Goal: Information Seeking & Learning: Learn about a topic

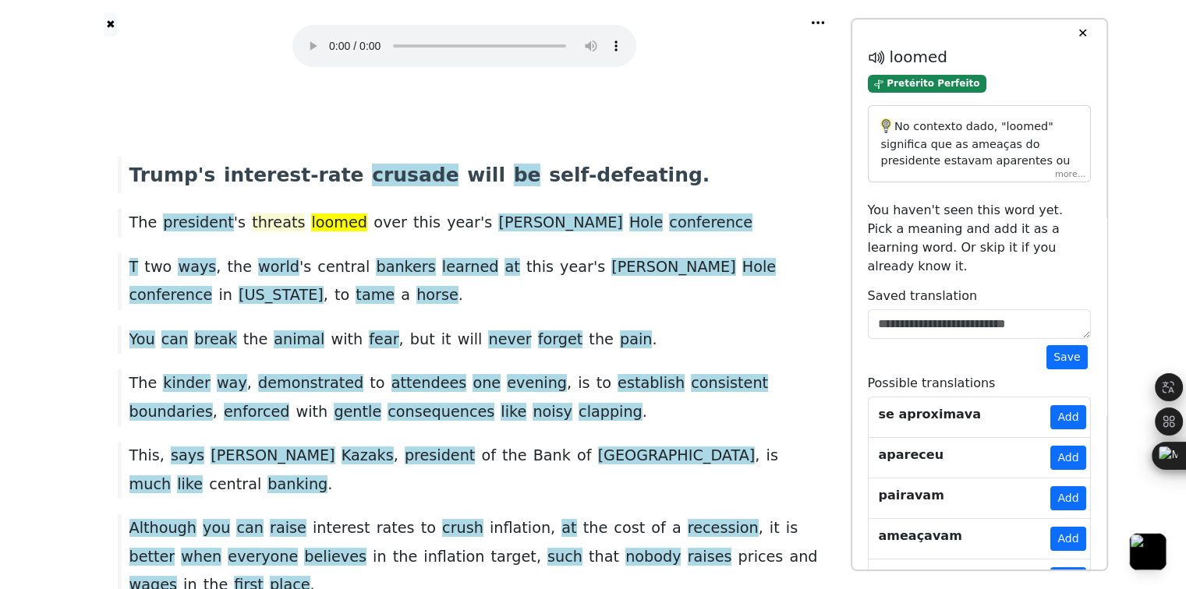
click at [252, 225] on span "threats" at bounding box center [278, 223] width 53 height 19
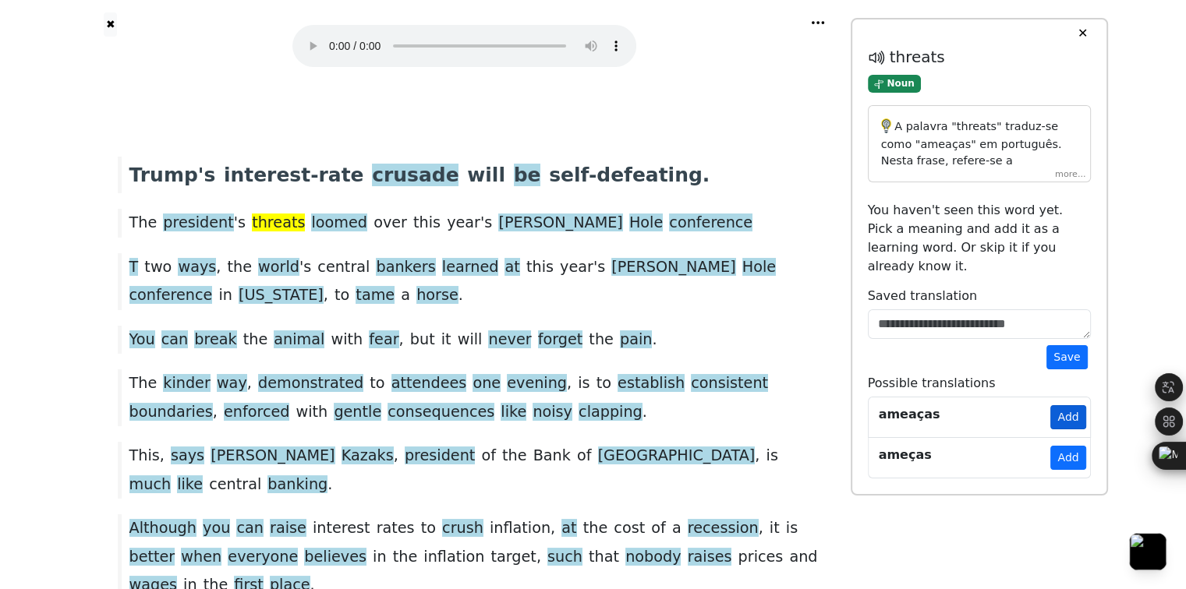
click at [1072, 405] on button "Add" at bounding box center [1067, 417] width 35 height 24
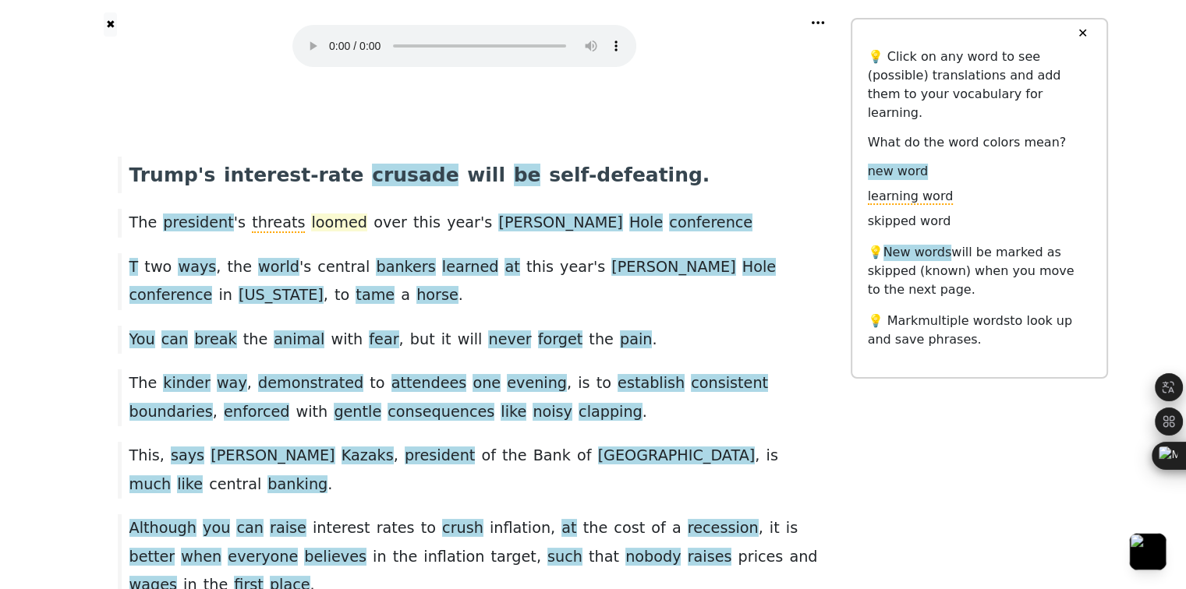
click at [329, 225] on span "loomed" at bounding box center [339, 223] width 56 height 19
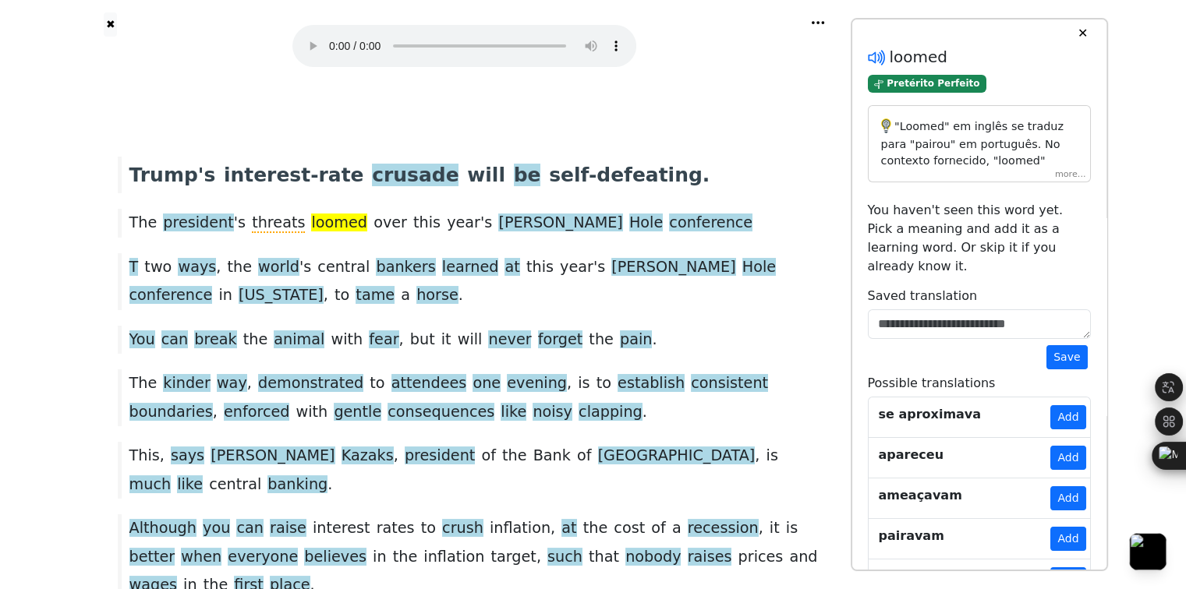
click at [873, 54] on icon at bounding box center [874, 58] width 12 height 12
click at [356, 300] on span "tame" at bounding box center [375, 295] width 39 height 19
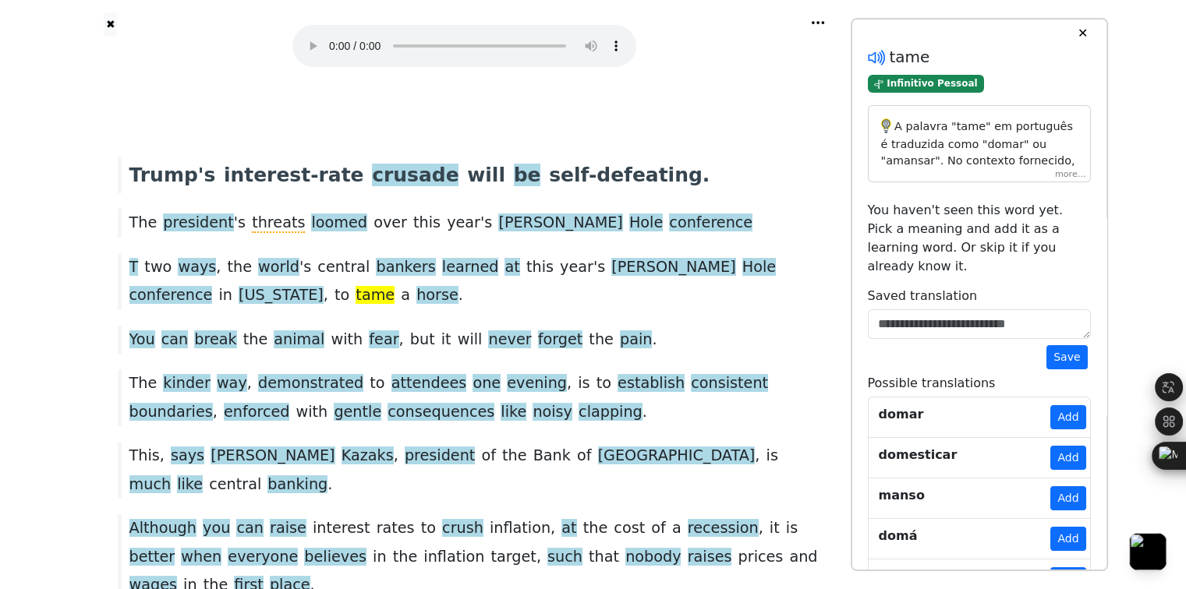
click at [871, 63] on icon at bounding box center [876, 58] width 20 height 20
click at [1064, 446] on button "Add" at bounding box center [1067, 458] width 35 height 24
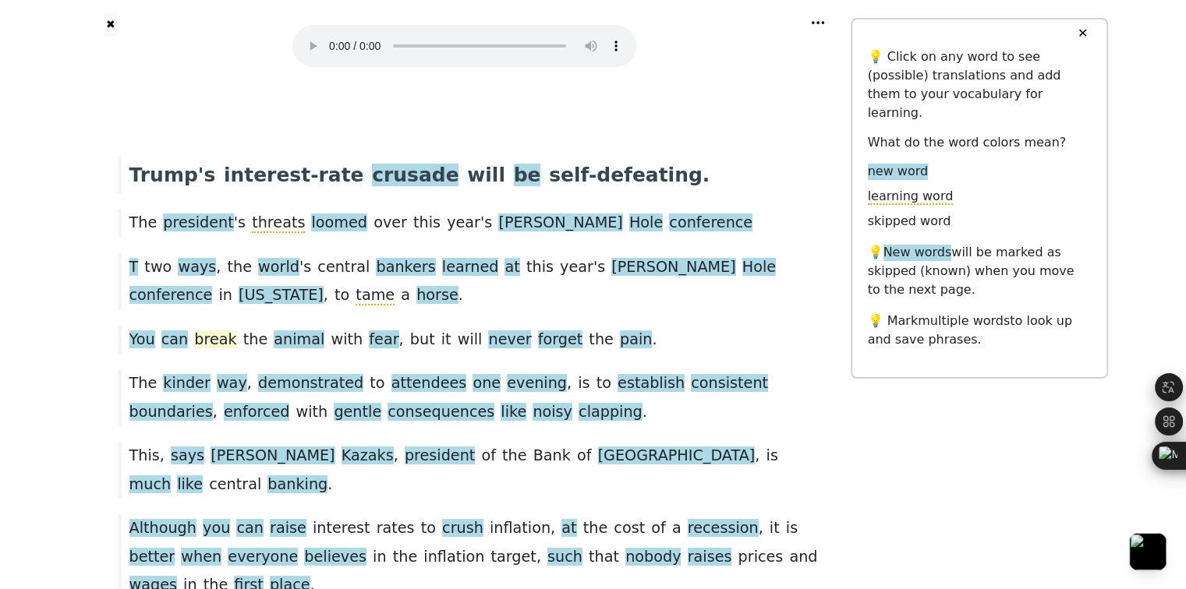
scroll to position [78, 0]
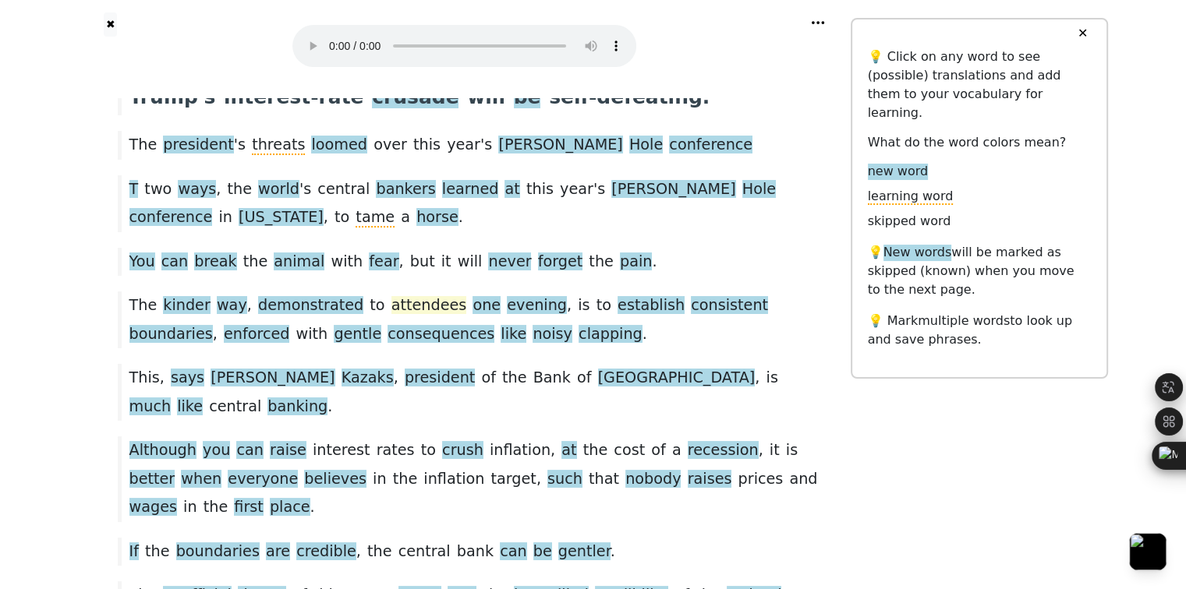
click at [402, 310] on span "attendees" at bounding box center [429, 305] width 76 height 19
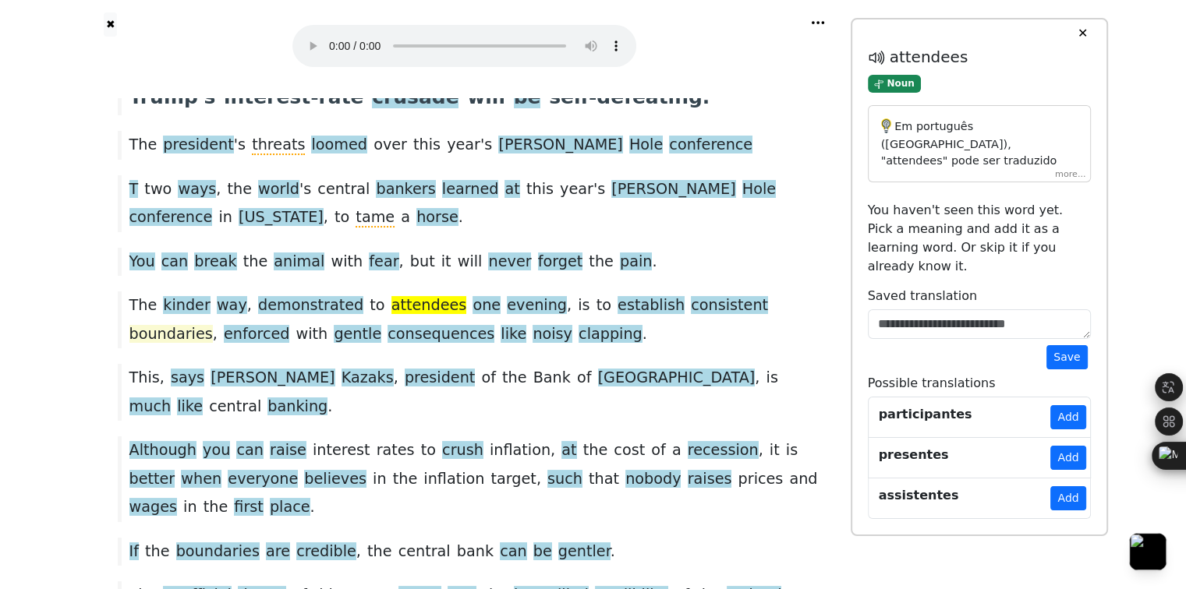
click at [213, 325] on span "boundaries" at bounding box center [170, 334] width 83 height 19
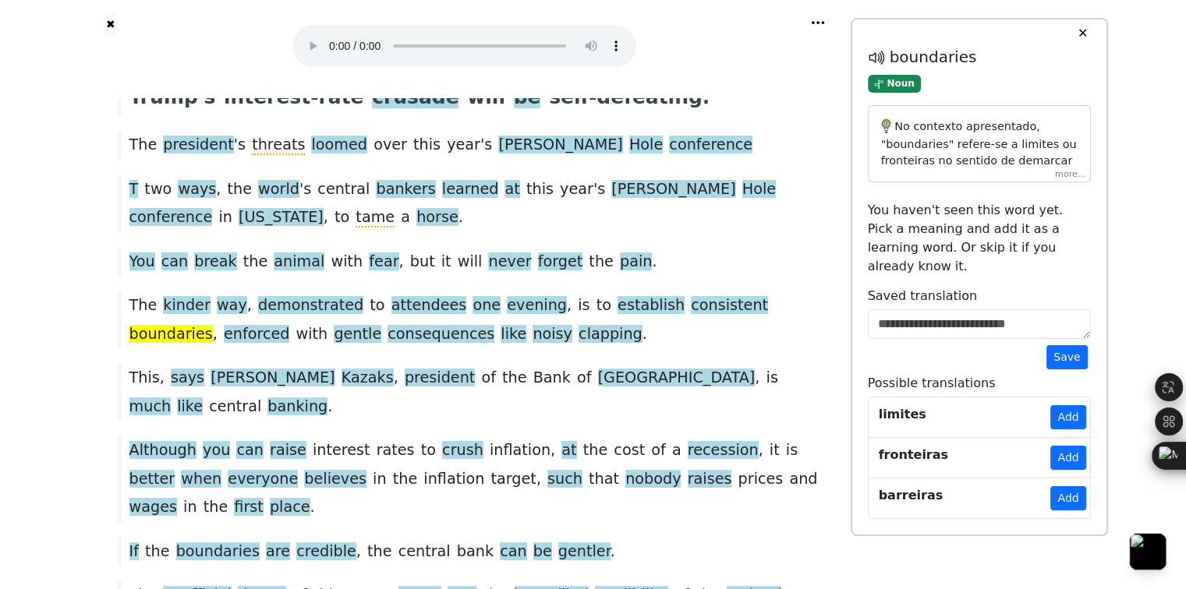
click at [1078, 405] on button "Add" at bounding box center [1067, 417] width 35 height 24
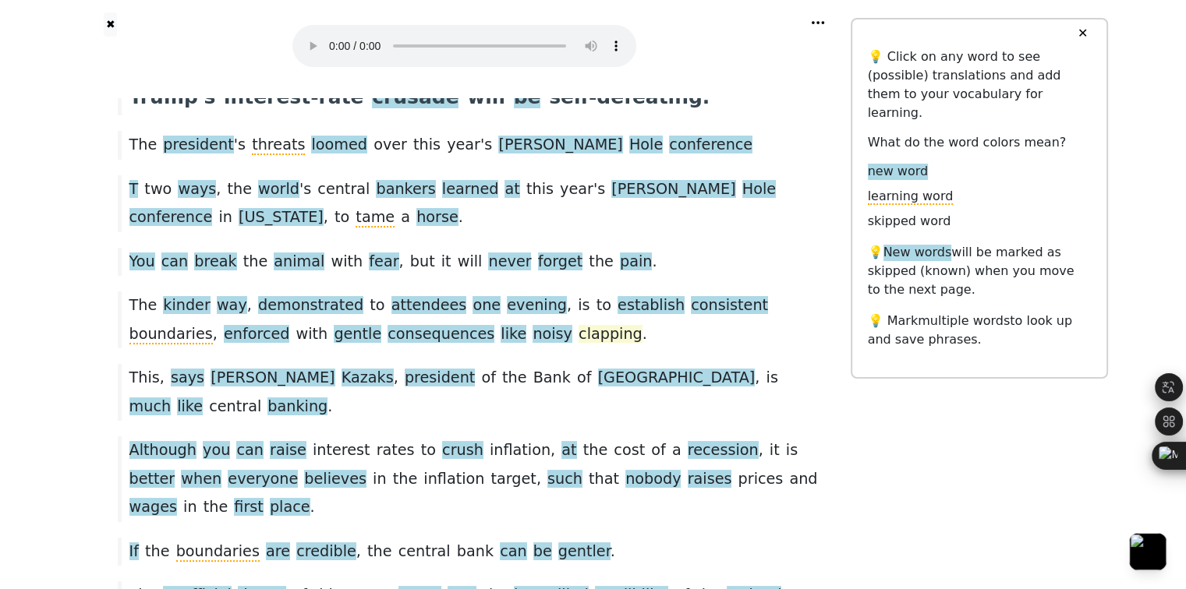
click at [579, 336] on span "clapping" at bounding box center [611, 334] width 64 height 19
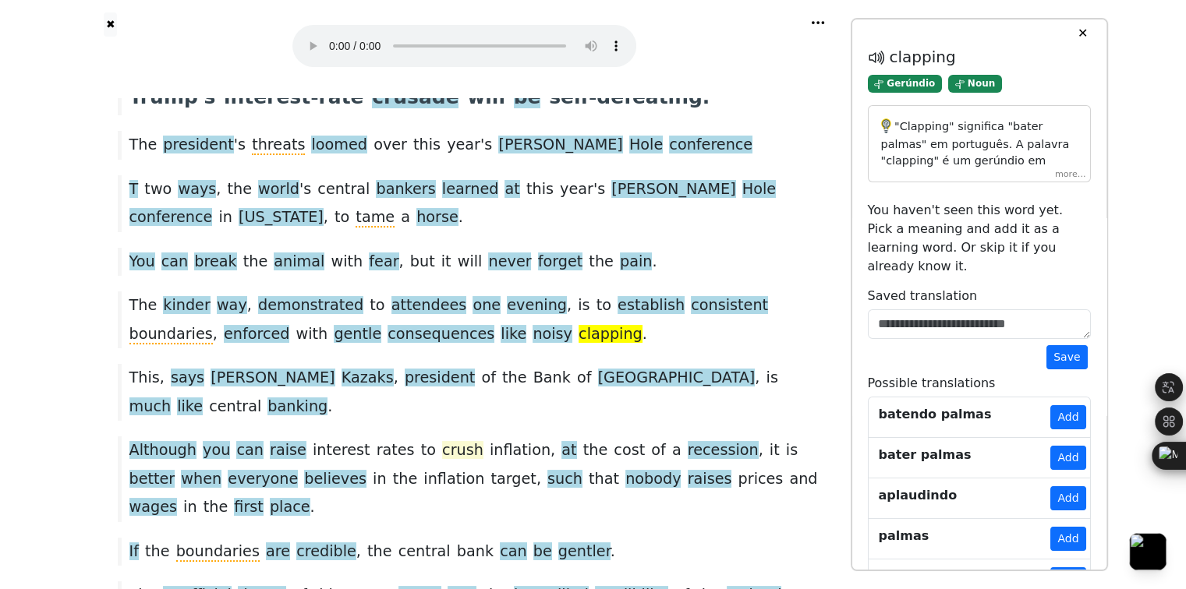
click at [442, 441] on span "crush" at bounding box center [462, 450] width 41 height 19
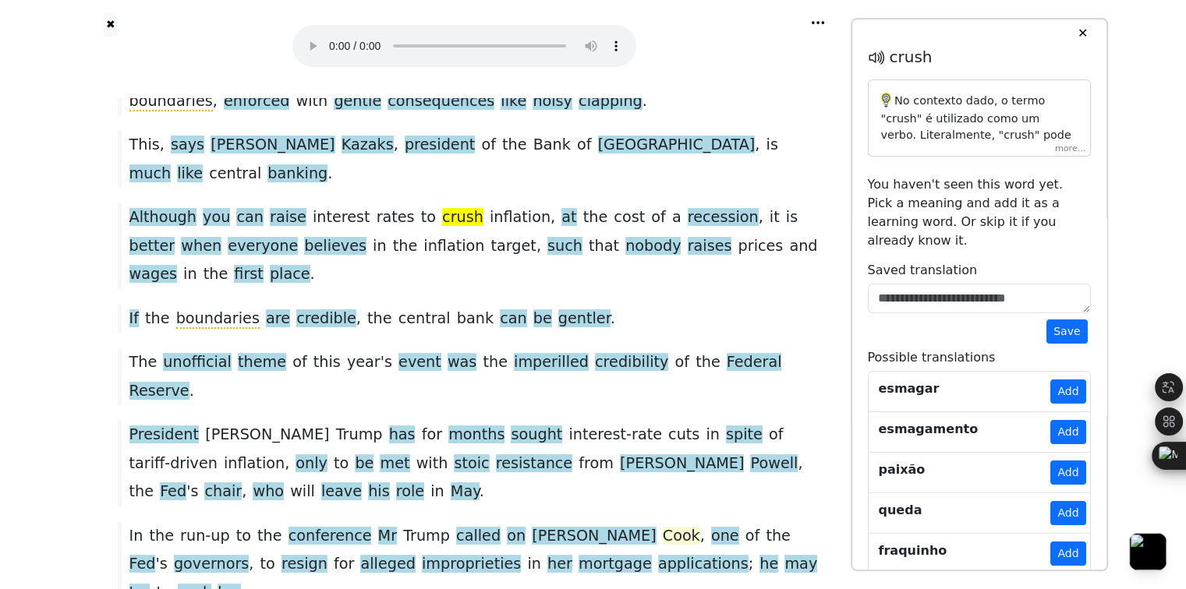
scroll to position [312, 0]
click at [558, 309] on span "gentler" at bounding box center [584, 318] width 52 height 19
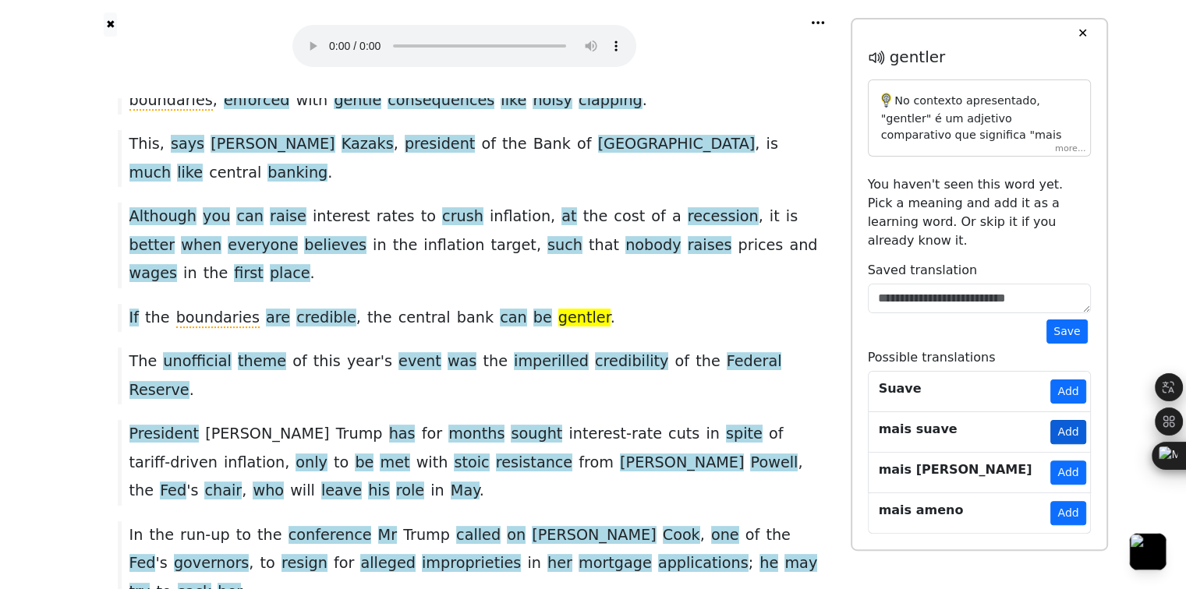
click at [1079, 420] on button "Add" at bounding box center [1067, 432] width 35 height 24
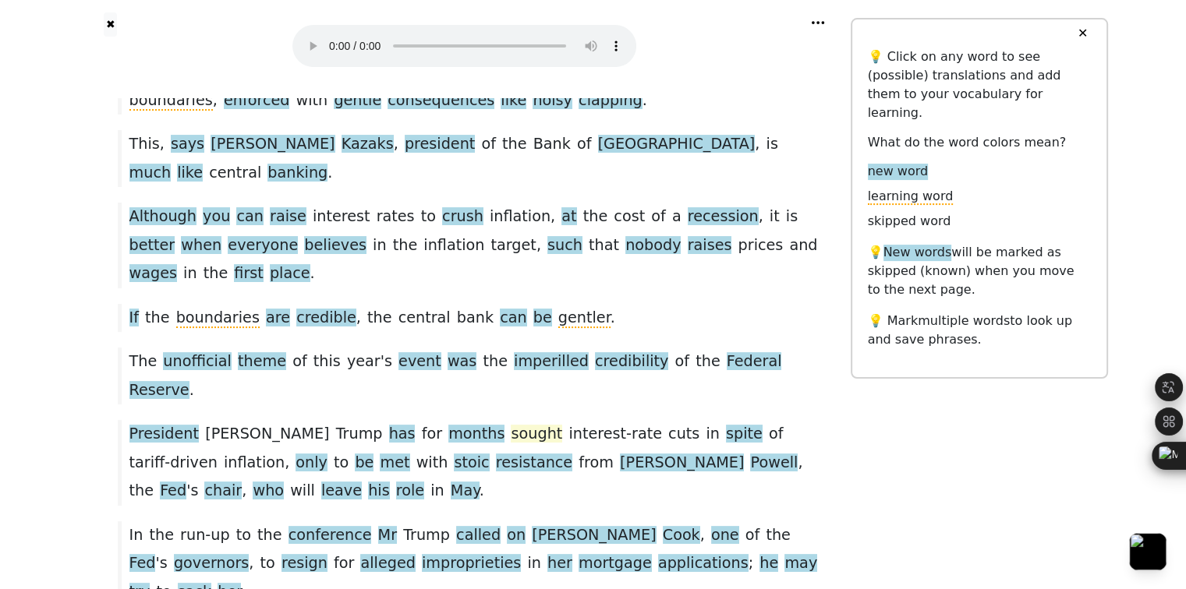
click at [511, 425] on span "sought" at bounding box center [536, 434] width 51 height 19
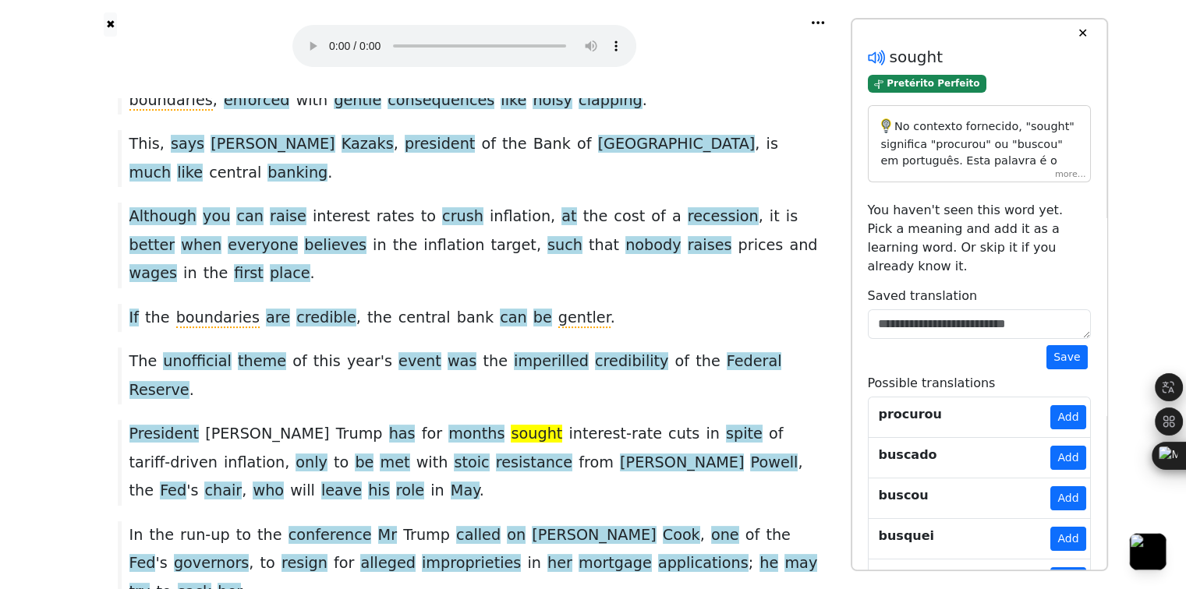
click at [876, 57] on icon at bounding box center [876, 58] width 20 height 20
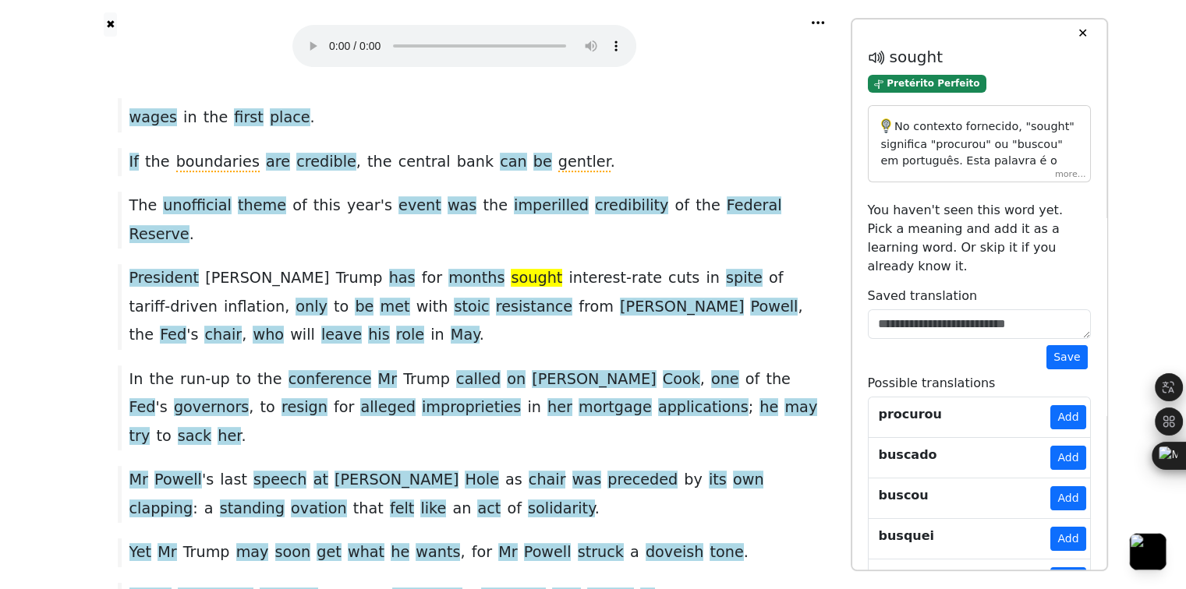
scroll to position [546, 0]
